Goal: Task Accomplishment & Management: Manage account settings

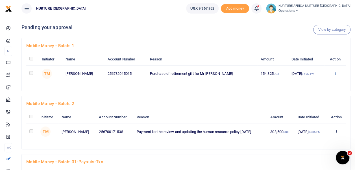
click at [335, 73] on icon at bounding box center [335, 73] width 4 height 4
click at [311, 82] on link "Approve" at bounding box center [314, 83] width 45 height 8
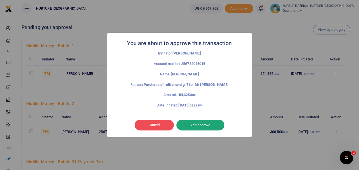
click at [196, 126] on button "Yes approve" at bounding box center [200, 125] width 48 height 11
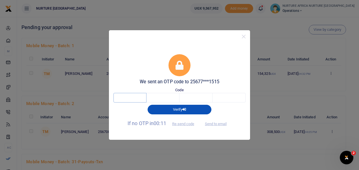
click at [132, 96] on input "text" at bounding box center [129, 98] width 33 height 10
type input "2"
type input "7"
type input "0"
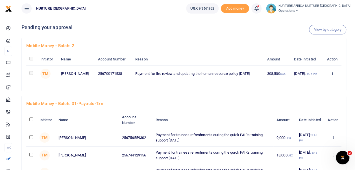
click at [29, 77] on td at bounding box center [31, 73] width 11 height 17
click at [333, 74] on icon at bounding box center [332, 73] width 4 height 4
click at [307, 81] on link "Approve" at bounding box center [311, 83] width 45 height 8
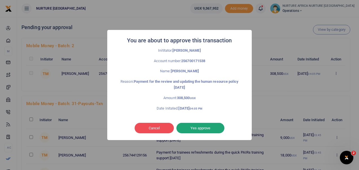
click at [193, 125] on button "Yes approve" at bounding box center [200, 128] width 48 height 11
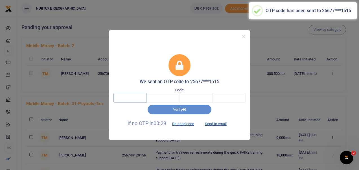
click at [133, 96] on input "text" at bounding box center [129, 98] width 33 height 10
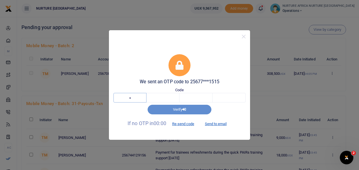
type input "9"
type input "7"
type input "4"
type input "1"
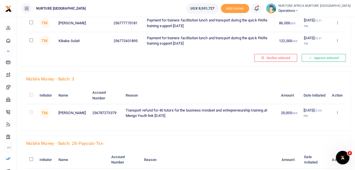
scroll to position [972, 0]
